Goal: Find contact information: Find contact information

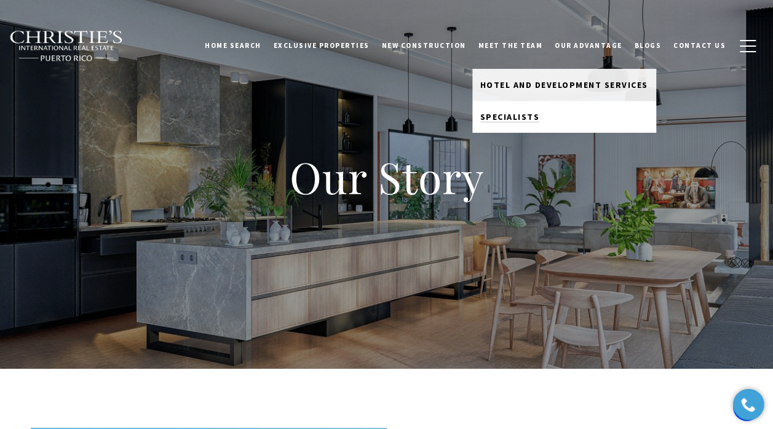
click at [508, 113] on span "Specialists" at bounding box center [510, 116] width 60 height 11
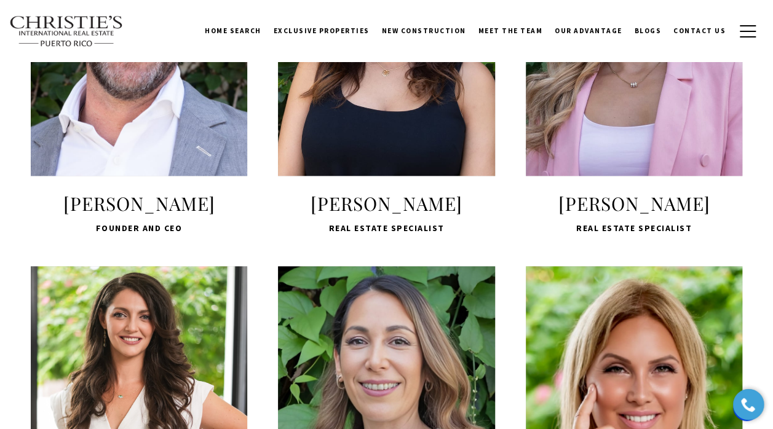
scroll to position [615, 0]
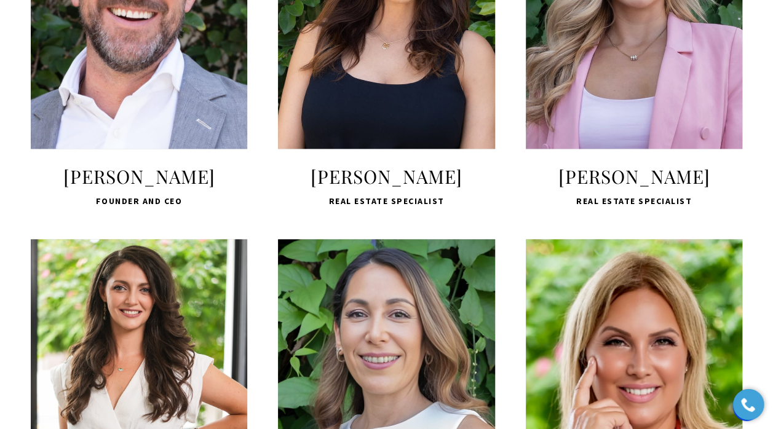
click at [138, 87] on span "LEARN MORE" at bounding box center [139, 88] width 164 height 36
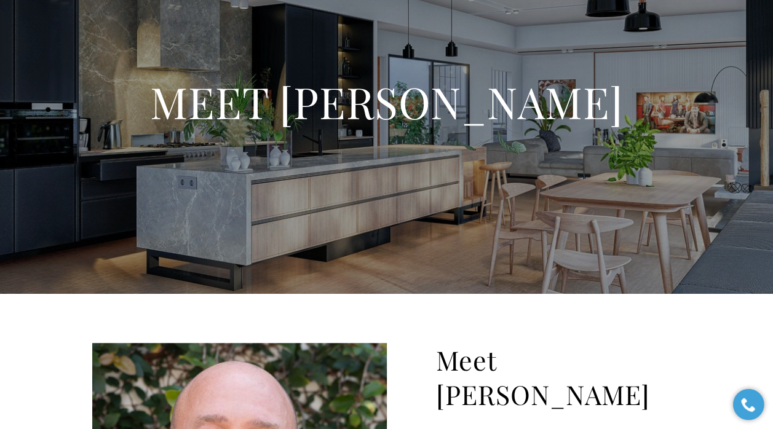
scroll to position [61, 0]
